Goal: Check status: Check status

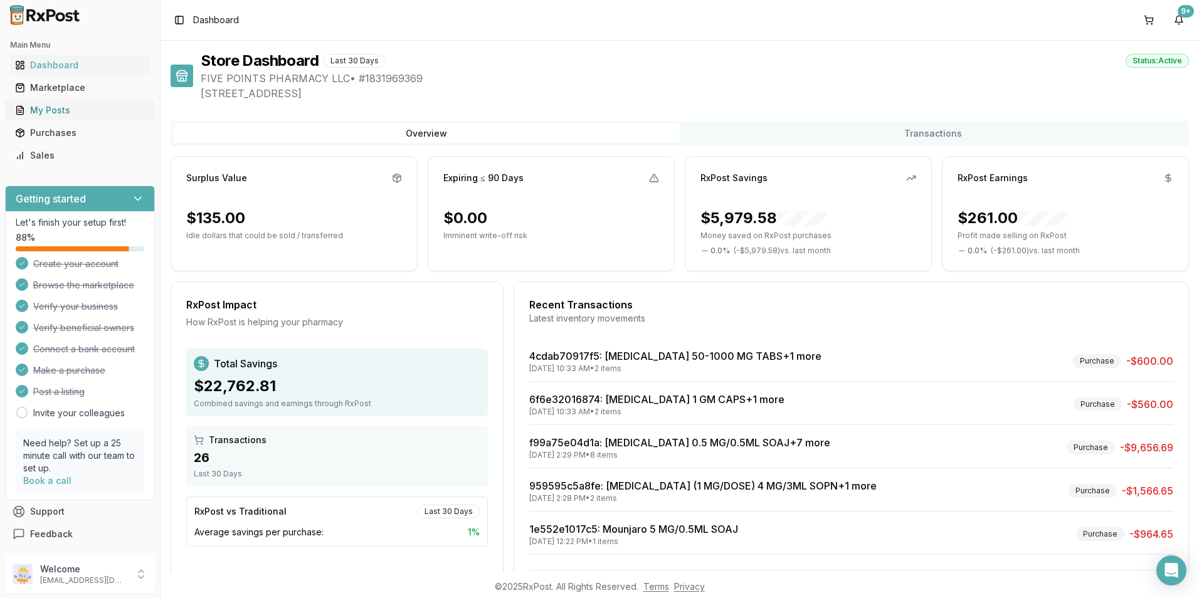
click at [45, 110] on div "My Posts" at bounding box center [80, 110] width 130 height 13
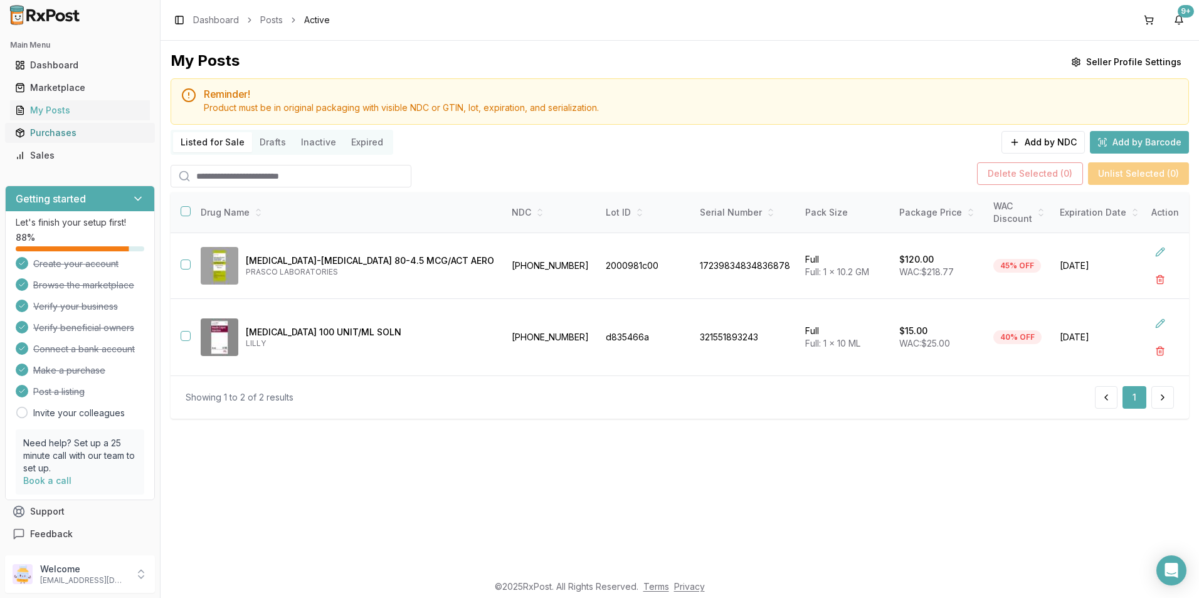
click at [33, 131] on div "Purchases" at bounding box center [80, 133] width 130 height 13
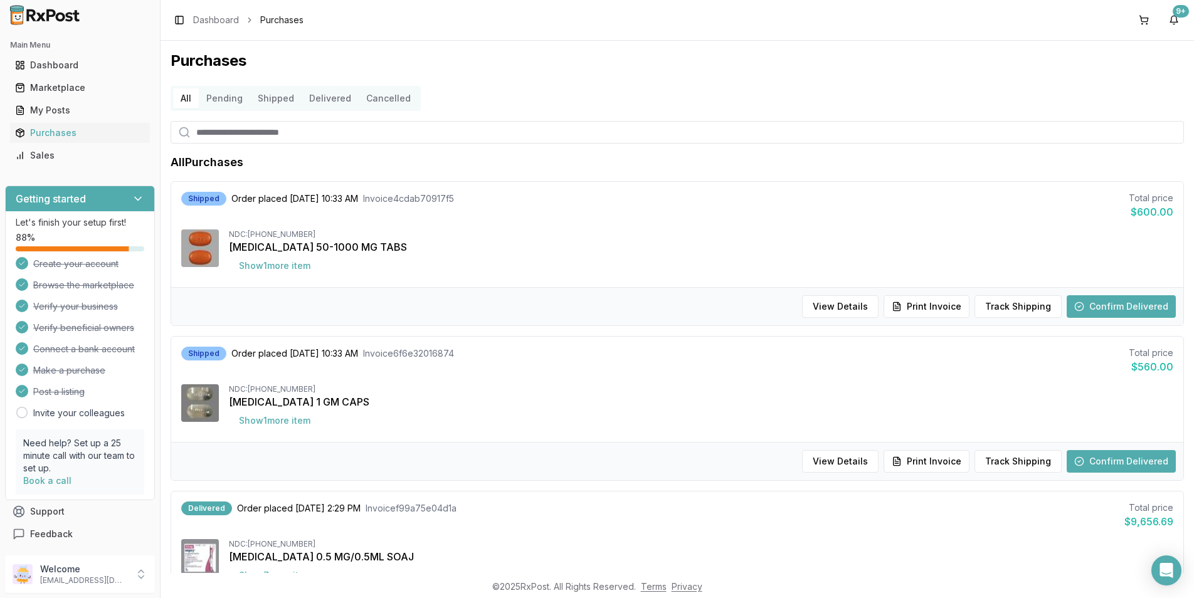
click at [1115, 303] on button "Confirm Delivered" at bounding box center [1121, 306] width 109 height 23
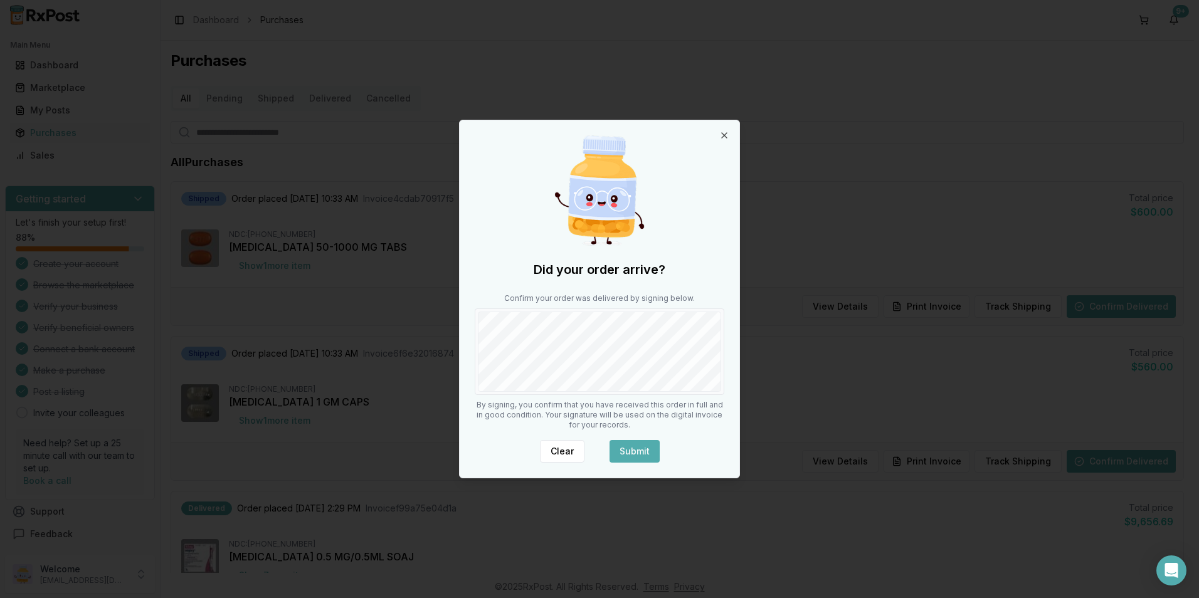
click at [631, 441] on div "Did your order arrive? Confirm your order was delivered by signing below. By si…" at bounding box center [600, 298] width 280 height 357
drag, startPoint x: 626, startPoint y: 447, endPoint x: 634, endPoint y: 446, distance: 7.6
click at [627, 447] on button "Submit" at bounding box center [634, 451] width 50 height 23
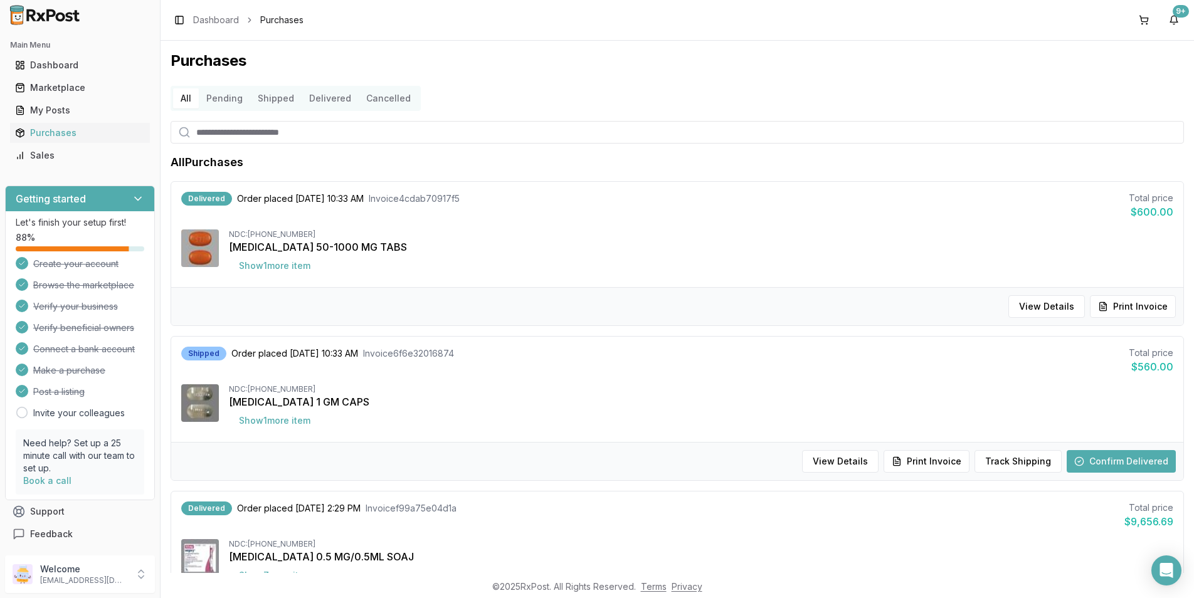
drag, startPoint x: 1119, startPoint y: 308, endPoint x: 1106, endPoint y: 305, distance: 13.5
click at [1119, 308] on button "Print Invoice" at bounding box center [1133, 306] width 86 height 23
